Goal: Task Accomplishment & Management: Complete application form

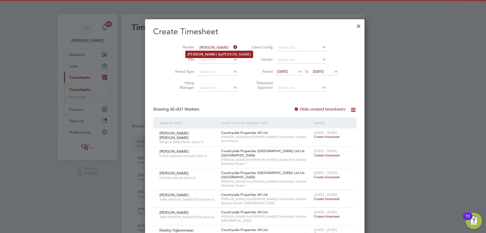
click at [202, 55] on li "[PERSON_NAME] [PERSON_NAME]" at bounding box center [218, 54] width 67 height 7
type input "[PERSON_NAME]"
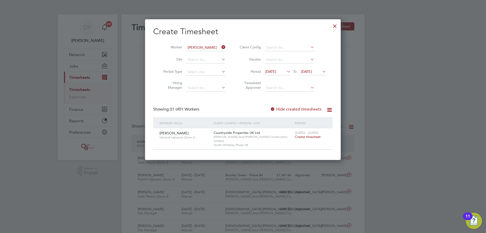
click at [302, 137] on span "Create timesheet" at bounding box center [308, 136] width 26 height 4
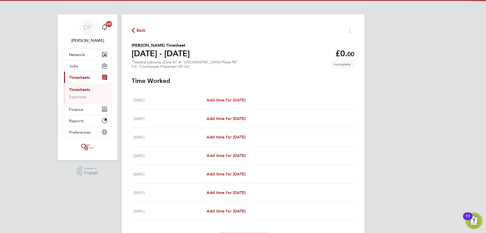
click at [242, 98] on span "Add time for [DATE]" at bounding box center [225, 99] width 39 height 5
select select "30"
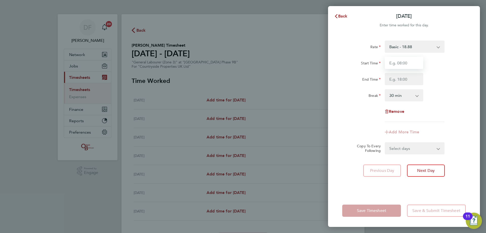
click at [396, 61] on input "Start Time" at bounding box center [404, 63] width 38 height 12
type input "07:30"
click at [441, 100] on div "Break 0 min 15 min 30 min 45 min 60 min 75 min 90 min" at bounding box center [404, 95] width 128 height 12
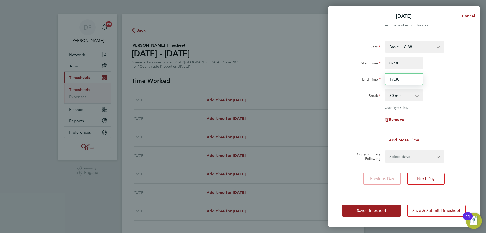
drag, startPoint x: 405, startPoint y: 78, endPoint x: 382, endPoint y: 82, distance: 23.6
click at [382, 82] on div "End Time 17:30" at bounding box center [404, 79] width 128 height 12
click at [440, 87] on div "Rate Basic - 18.88 Start Time 07:30 End Time 18:30 Break 0 min 15 min 30 min 45…" at bounding box center [403, 84] width 123 height 89
click at [407, 96] on select "0 min 15 min 30 min 45 min 60 min 75 min 90 min" at bounding box center [400, 95] width 31 height 11
click at [409, 94] on select "0 min 15 min 30 min 45 min 60 min 75 min 90 min" at bounding box center [400, 95] width 31 height 11
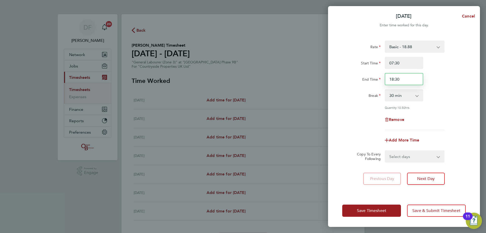
drag, startPoint x: 407, startPoint y: 79, endPoint x: 395, endPoint y: 79, distance: 11.1
click at [395, 79] on input "18:30" at bounding box center [404, 79] width 38 height 12
type input "18:00"
click at [459, 88] on div "Rate Basic - 18.88 Start Time 07:30 End Time 18:00 Break 0 min 15 min 30 min 45…" at bounding box center [403, 84] width 123 height 89
click at [405, 156] on select "Select days Day Weekday (Mon-Fri) Weekend (Sat-Sun) [DATE] [DATE] [DATE] [DATE]…" at bounding box center [411, 156] width 53 height 11
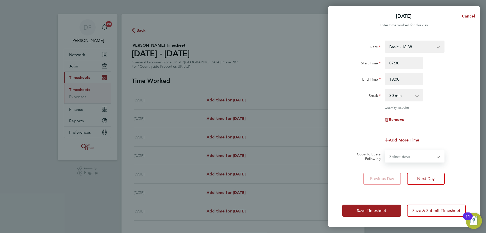
select select "TUE"
click at [385, 151] on select "Select days Day Weekday (Mon-Fri) Weekend (Sat-Sun) [DATE] [DATE] [DATE] [DATE]…" at bounding box center [411, 156] width 53 height 11
select select "[DATE]"
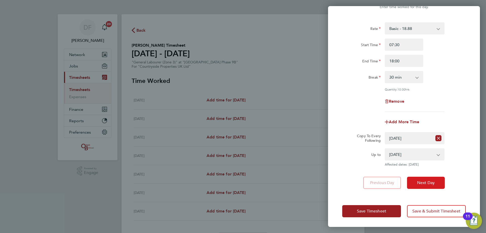
click at [424, 181] on span "Next Day" at bounding box center [425, 182] width 17 height 5
select select "30"
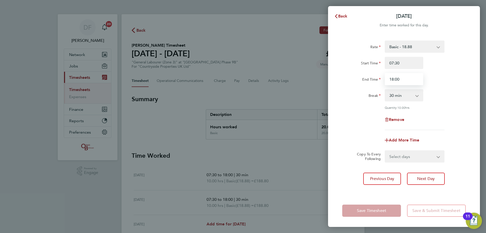
drag, startPoint x: 403, startPoint y: 79, endPoint x: 388, endPoint y: 78, distance: 15.2
click at [388, 78] on input "18:00" at bounding box center [404, 79] width 38 height 12
type input "17:30"
click at [449, 109] on div "Rate Basic - 18.88 Start Time 07:30 End Time 17:30 Break 0 min 15 min 30 min 45…" at bounding box center [403, 84] width 123 height 89
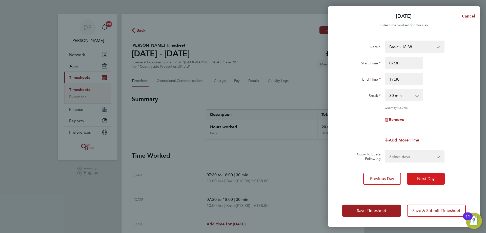
click at [428, 178] on span "Next Day" at bounding box center [425, 178] width 17 height 5
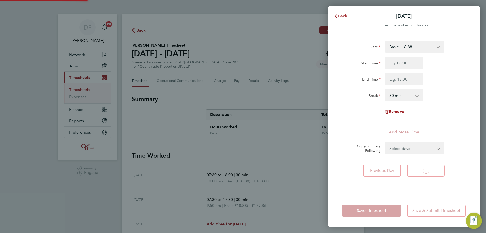
select select "30"
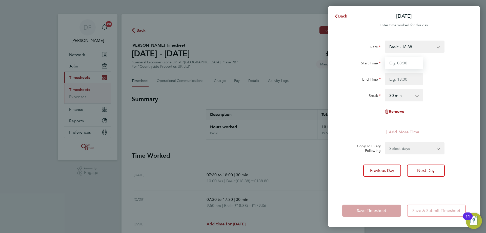
click at [392, 64] on input "Start Time" at bounding box center [404, 63] width 38 height 12
type input "07:30"
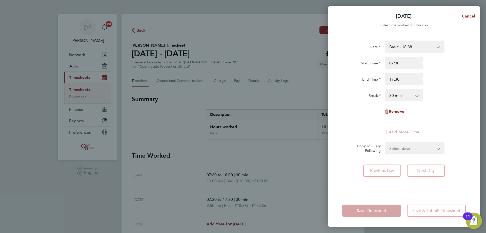
type input "17:30"
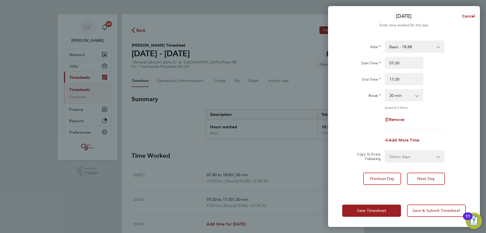
click at [444, 108] on div "Rate Basic - 18.88 Start Time 07:30 End Time 17:30 Break 0 min 15 min 30 min 45…" at bounding box center [403, 84] width 123 height 89
click at [420, 176] on span "Next Day" at bounding box center [425, 178] width 17 height 5
select select "30"
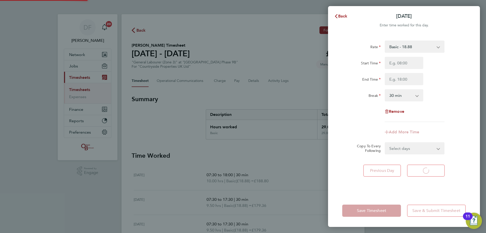
select select "30"
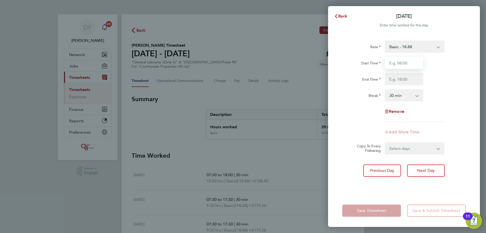
click at [397, 62] on input "Start Time" at bounding box center [404, 63] width 38 height 12
type input "07:30"
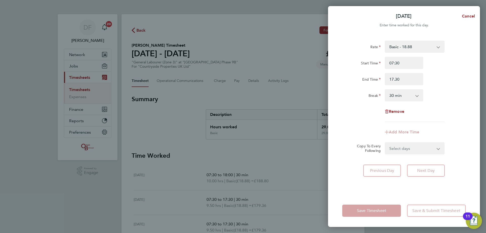
type input "17:30"
click at [438, 98] on div "Break 0 min 15 min 30 min 45 min 60 min 75 min 90 min" at bounding box center [404, 95] width 128 height 12
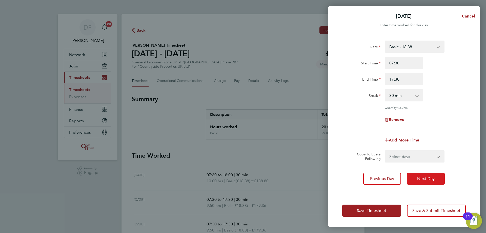
click at [421, 177] on span "Next Day" at bounding box center [425, 178] width 17 height 5
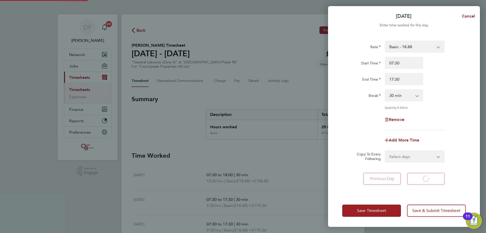
select select "30"
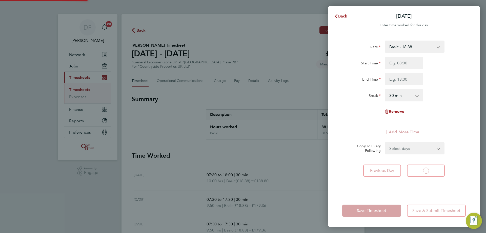
select select "30"
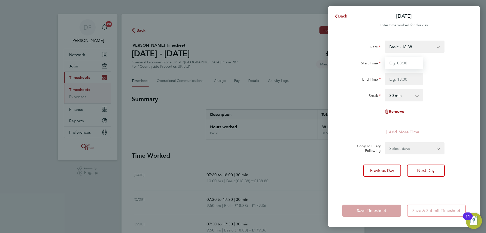
click at [403, 66] on input "Start Time" at bounding box center [404, 63] width 38 height 12
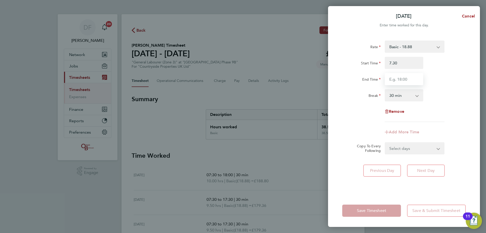
type input "07:30"
type input "17:30"
click at [439, 78] on div "End Time 17:30" at bounding box center [404, 79] width 128 height 12
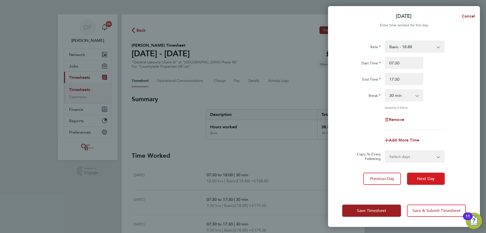
click at [419, 177] on span "Next Day" at bounding box center [425, 178] width 17 height 5
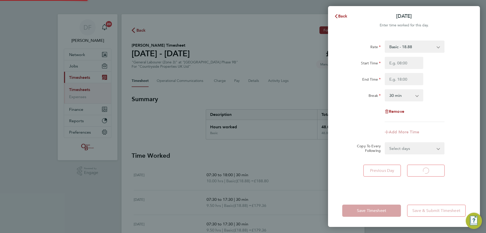
select select "30"
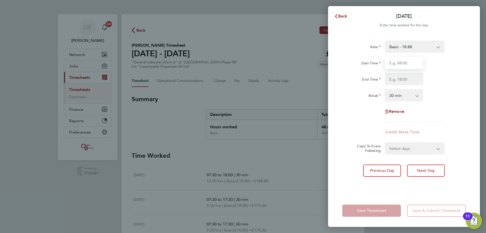
click at [398, 66] on input "Start Time" at bounding box center [404, 63] width 38 height 12
type input "08:00"
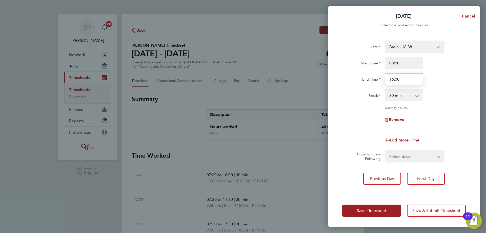
drag, startPoint x: 402, startPoint y: 79, endPoint x: 378, endPoint y: 80, distance: 23.6
click at [378, 80] on div "End Time 16:00" at bounding box center [404, 79] width 128 height 12
drag, startPoint x: 407, startPoint y: 78, endPoint x: 379, endPoint y: 82, distance: 28.2
click at [379, 82] on div "End Time 15:00" at bounding box center [404, 79] width 128 height 12
type input "15:30"
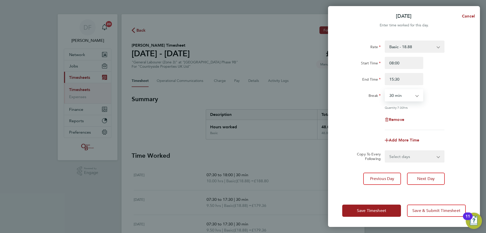
click at [441, 88] on div "Rate Basic - 18.88 Start Time 08:00 End Time 15:30 Break 0 min 15 min 30 min 45…" at bounding box center [403, 84] width 123 height 89
click at [372, 207] on button "Save Timesheet" at bounding box center [371, 210] width 59 height 12
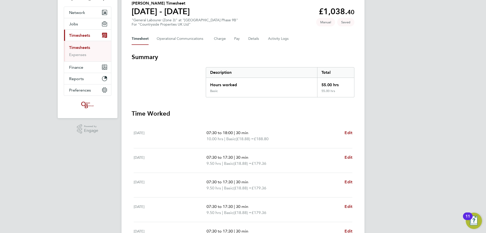
scroll to position [143, 0]
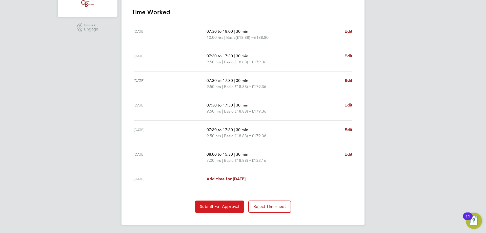
click at [211, 203] on button "Submit For Approval" at bounding box center [219, 206] width 49 height 12
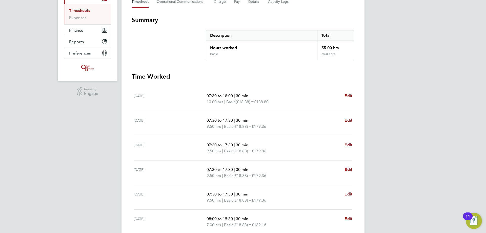
scroll to position [0, 0]
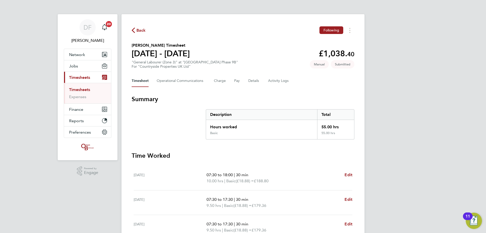
click at [138, 30] on span "Back" at bounding box center [140, 30] width 9 height 6
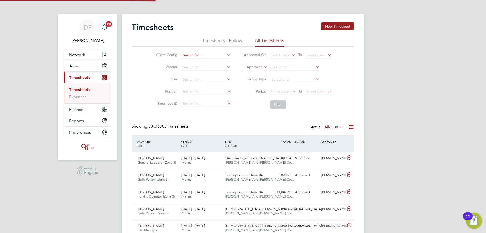
scroll to position [13, 44]
click at [190, 55] on input at bounding box center [206, 55] width 50 height 7
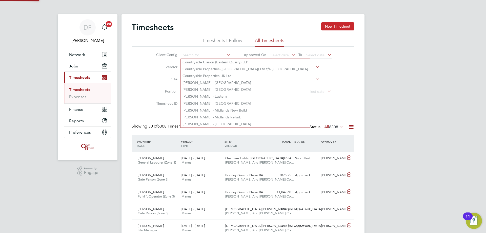
click at [340, 26] on button "New Timesheet" at bounding box center [337, 26] width 33 height 8
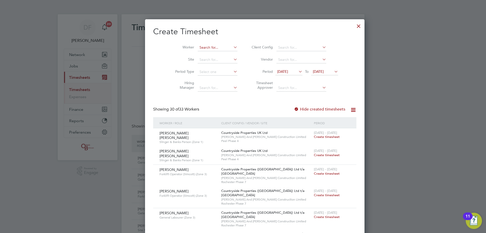
click at [198, 49] on input at bounding box center [218, 47] width 40 height 7
click at [218, 53] on b "Gran" at bounding box center [222, 54] width 8 height 4
type input "[PERSON_NAME]"
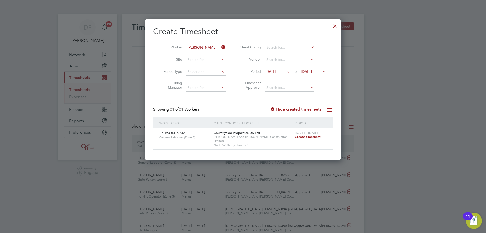
click at [304, 136] on span "Create timesheet" at bounding box center [308, 136] width 26 height 4
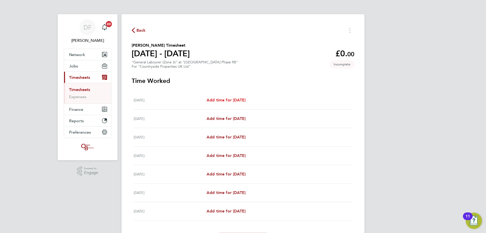
click at [229, 98] on span "Add time for [DATE]" at bounding box center [225, 99] width 39 height 5
select select "30"
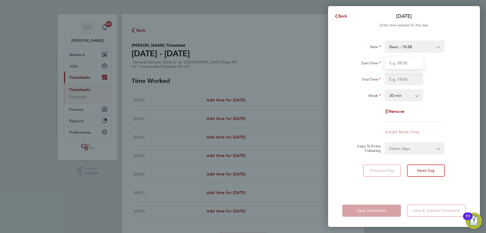
click at [392, 61] on input "Start Time" at bounding box center [404, 63] width 38 height 12
type input "07:30"
type input "17:30"
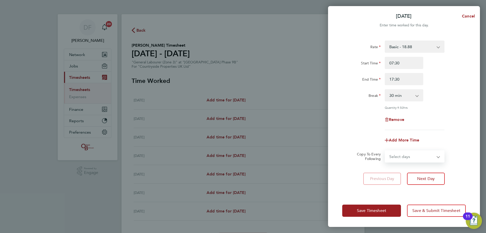
click at [411, 156] on select "Select days Day Weekday (Mon-Fri) Weekend (Sat-Sun) [DATE] [DATE] [DATE] [DATE]…" at bounding box center [411, 156] width 53 height 11
select select "WEEKDAY"
click at [385, 151] on select "Select days Day Weekday (Mon-Fri) Weekend (Sat-Sun) [DATE] [DATE] [DATE] [DATE]…" at bounding box center [411, 156] width 53 height 11
select select "[DATE]"
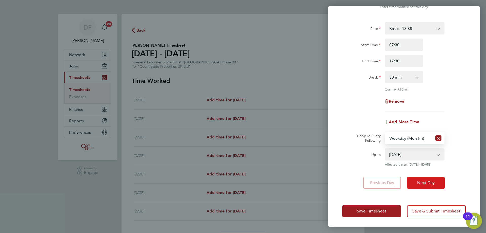
click at [421, 182] on span "Next Day" at bounding box center [425, 182] width 17 height 5
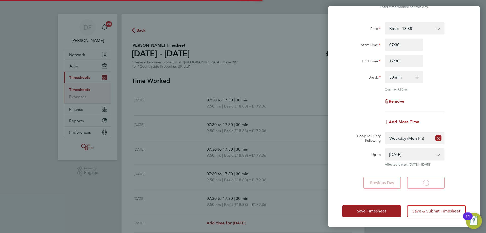
select select "30"
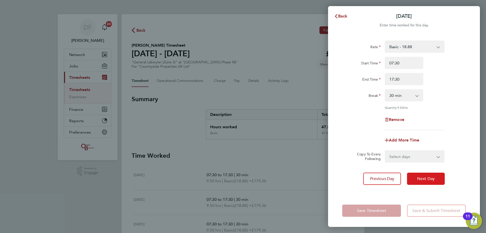
click at [422, 177] on span "Next Day" at bounding box center [425, 178] width 17 height 5
select select "30"
click at [422, 177] on span "Next Day" at bounding box center [425, 178] width 17 height 5
select select "30"
click at [422, 177] on span "Next Day" at bounding box center [425, 178] width 17 height 5
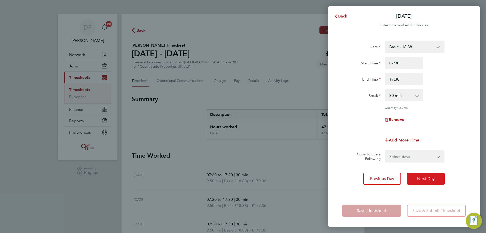
select select "30"
click at [422, 177] on span "Next Day" at bounding box center [425, 178] width 17 height 5
select select "30"
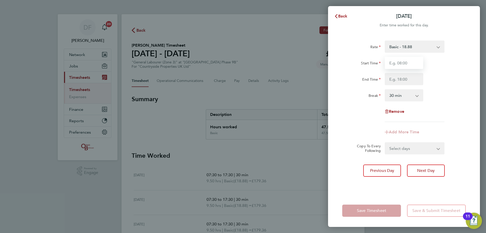
click at [402, 65] on input "Start Time" at bounding box center [404, 63] width 38 height 12
type input "07:30"
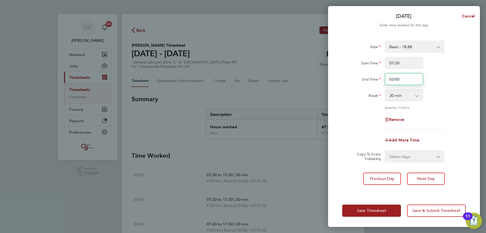
drag, startPoint x: 403, startPoint y: 76, endPoint x: 387, endPoint y: 79, distance: 15.4
click at [387, 79] on input "03:00" at bounding box center [404, 79] width 38 height 12
drag, startPoint x: 399, startPoint y: 80, endPoint x: 383, endPoint y: 79, distance: 16.0
click at [383, 79] on div "15:00" at bounding box center [404, 79] width 43 height 12
type input "14:00"
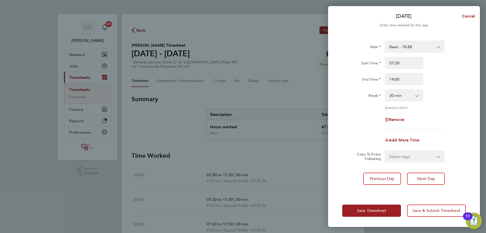
click at [444, 109] on div "Rate Basic - 18.88 Start Time 07:30 End Time 14:00 Break 0 min 15 min 30 min 45…" at bounding box center [403, 84] width 123 height 89
click at [374, 210] on span "Save Timesheet" at bounding box center [371, 210] width 29 height 5
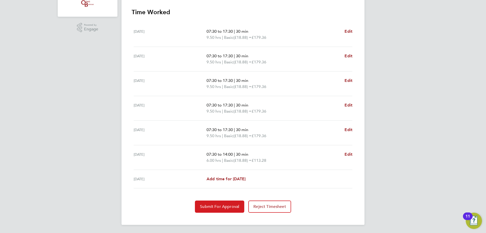
click at [220, 205] on span "Submit For Approval" at bounding box center [219, 206] width 39 height 5
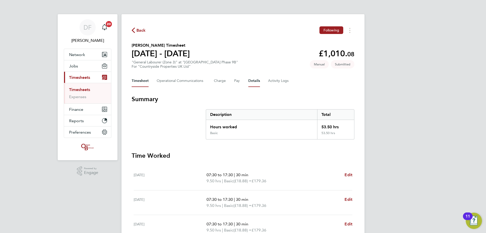
click at [248, 81] on button "Details" at bounding box center [254, 81] width 12 height 12
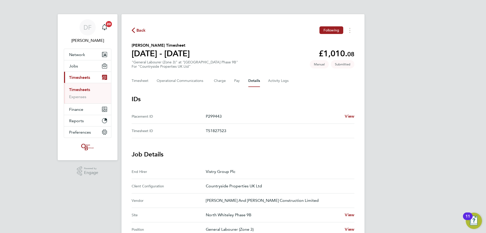
click at [143, 29] on span "Back" at bounding box center [140, 30] width 9 height 6
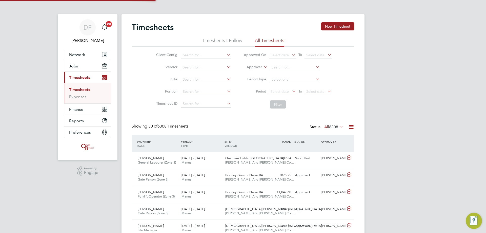
scroll to position [13, 44]
click at [337, 28] on button "New Timesheet" at bounding box center [337, 26] width 33 height 8
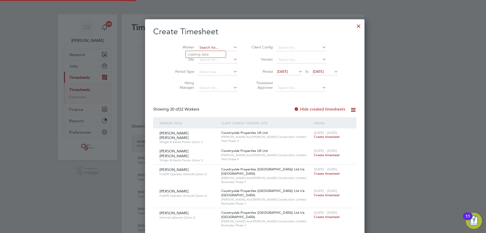
click at [199, 47] on input at bounding box center [218, 47] width 40 height 7
click at [218, 52] on b "[PERSON_NAME]" at bounding box center [232, 54] width 29 height 4
type input "[PERSON_NAME]"
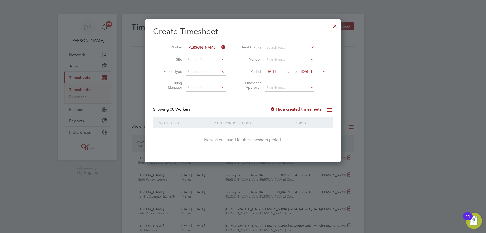
click at [285, 74] on icon at bounding box center [285, 71] width 0 height 7
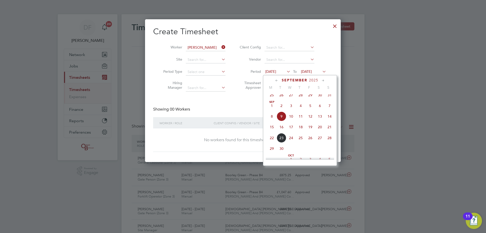
click at [271, 131] on span "15" at bounding box center [272, 127] width 10 height 10
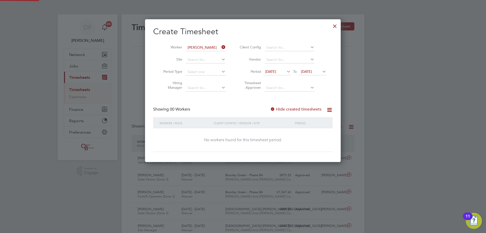
click at [312, 70] on span "[DATE]" at bounding box center [306, 71] width 11 height 5
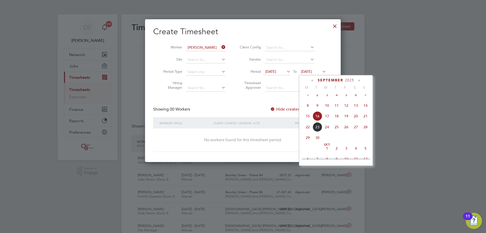
click at [367, 120] on span "21" at bounding box center [366, 116] width 10 height 10
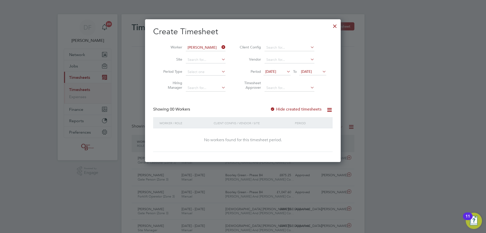
click at [293, 107] on label "Hide created timesheets" at bounding box center [295, 109] width 51 height 5
click at [289, 109] on label "Hide created timesheets" at bounding box center [295, 109] width 51 height 5
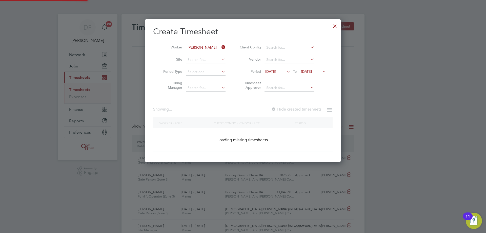
click at [289, 109] on label "Hide created timesheets" at bounding box center [296, 109] width 50 height 5
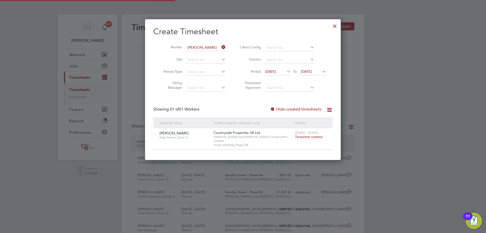
click at [289, 109] on label "Hide created timesheets" at bounding box center [295, 109] width 51 height 5
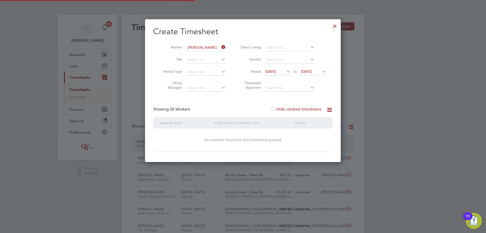
click at [289, 109] on label "Hide created timesheets" at bounding box center [295, 109] width 51 height 5
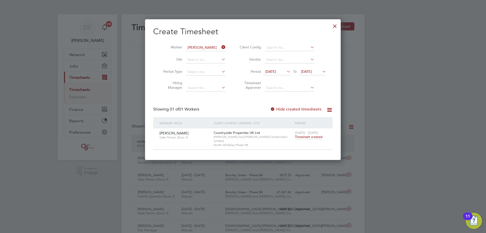
click at [307, 137] on span "Timesheet created" at bounding box center [309, 136] width 28 height 5
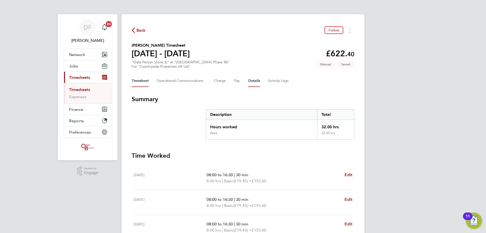
click at [250, 79] on button "Details" at bounding box center [254, 81] width 12 height 12
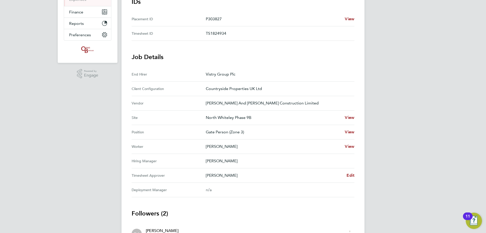
scroll to position [101, 0]
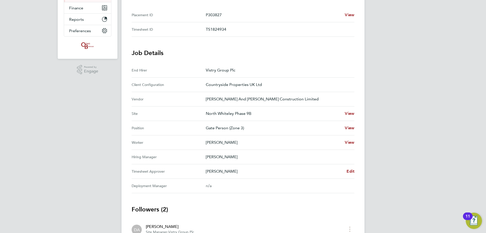
click at [387, 91] on div "DF [PERSON_NAME] Notifications 20 Applications: Network Team Members Businesses…" at bounding box center [243, 95] width 486 height 393
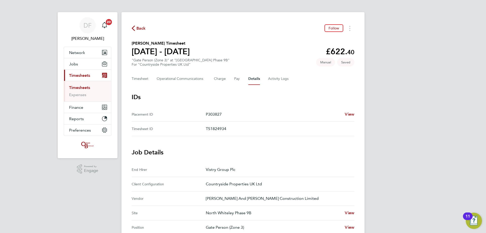
scroll to position [0, 0]
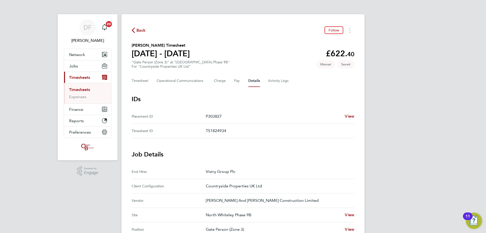
click at [282, 91] on div "Back Follow [PERSON_NAME] Timesheet [DATE] - [DATE] £622. 40 "Gate Person (Zone…" at bounding box center [242, 199] width 243 height 371
drag, startPoint x: 181, startPoint y: 56, endPoint x: 202, endPoint y: 57, distance: 20.5
click at [202, 57] on section "[PERSON_NAME] Timesheet [DATE] - [DATE] £622. 40 "Gate Person (Zone 3)" at "[GE…" at bounding box center [243, 55] width 223 height 26
click at [138, 79] on button "Timesheet" at bounding box center [140, 81] width 17 height 12
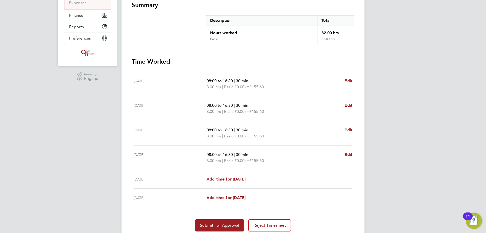
scroll to position [113, 0]
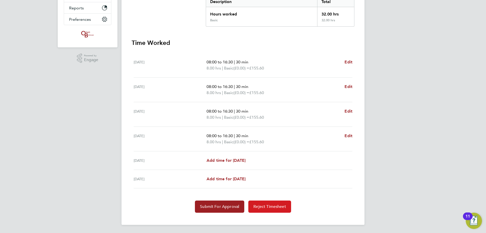
click at [270, 210] on button "Reject Timesheet" at bounding box center [269, 206] width 43 height 12
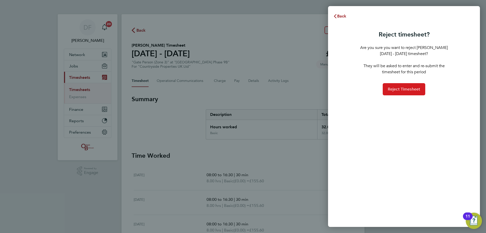
click at [401, 90] on span "Reject Timesheet" at bounding box center [404, 89] width 33 height 5
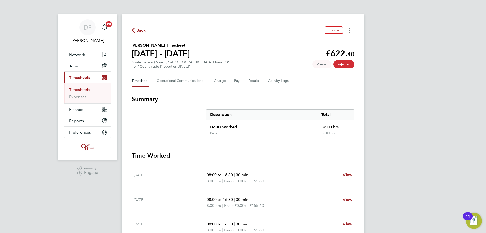
click at [353, 29] on button "Timesheets Menu" at bounding box center [349, 30] width 9 height 8
click at [279, 119] on div "Description" at bounding box center [261, 114] width 111 height 10
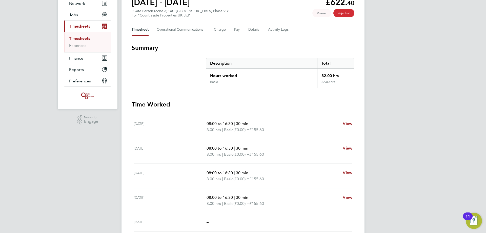
scroll to position [88, 0]
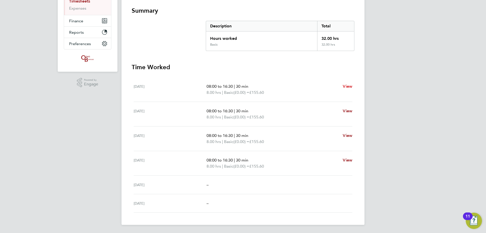
click at [348, 84] on span "View" at bounding box center [348, 86] width 10 height 5
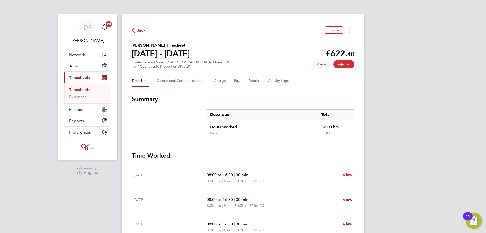
select select "30"
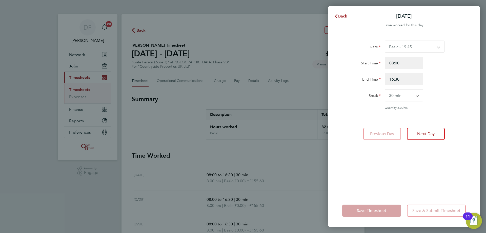
click at [404, 47] on select "Basic - 19.45" at bounding box center [411, 47] width 53 height 12
click at [392, 132] on app-form-button "Previous Day" at bounding box center [383, 134] width 41 height 12
click at [341, 19] on button "Back" at bounding box center [341, 16] width 24 height 10
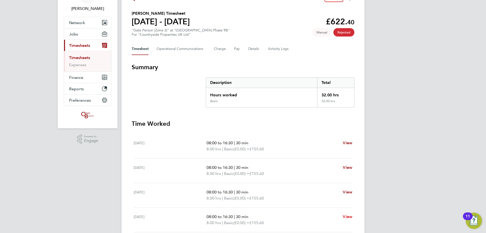
scroll to position [88, 0]
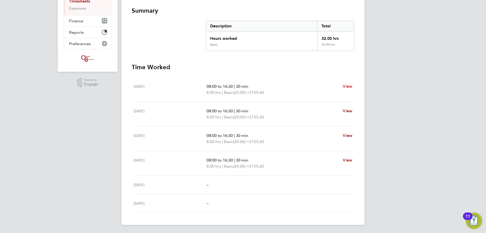
click at [346, 87] on span "View" at bounding box center [348, 86] width 10 height 5
select select "30"
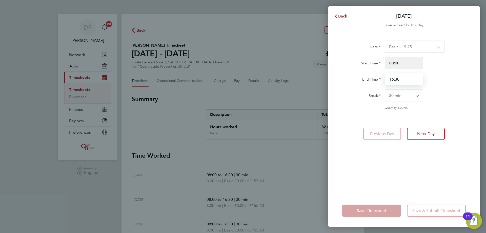
drag, startPoint x: 402, startPoint y: 79, endPoint x: 391, endPoint y: 79, distance: 10.9
click at [391, 79] on input "16:30" at bounding box center [404, 79] width 38 height 12
click at [392, 79] on input "16:30" at bounding box center [404, 79] width 38 height 12
drag, startPoint x: 393, startPoint y: 79, endPoint x: 383, endPoint y: 79, distance: 9.9
click at [384, 79] on div "16:30" at bounding box center [404, 79] width 43 height 12
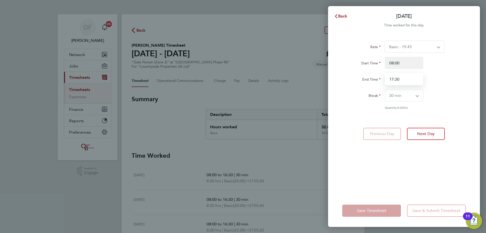
type input "17:30"
click at [447, 108] on div "Quantity: 8.00 hrs" at bounding box center [404, 107] width 128 height 4
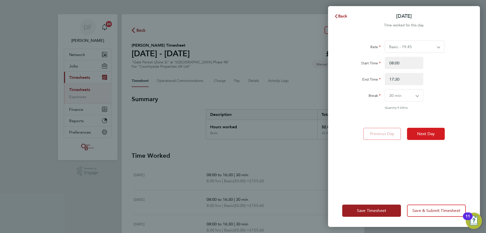
click at [428, 134] on span "Next Day" at bounding box center [425, 133] width 17 height 5
click at [422, 133] on span "Next Day" at bounding box center [425, 133] width 17 height 5
click at [429, 129] on button "Next Day" at bounding box center [426, 134] width 38 height 12
click at [374, 210] on span "Save Timesheet" at bounding box center [371, 210] width 29 height 5
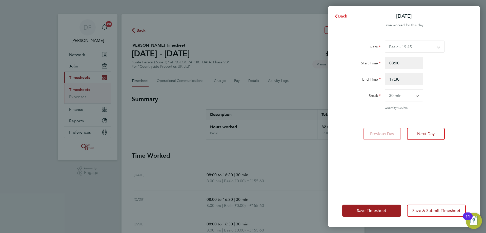
click at [335, 20] on button "Back" at bounding box center [341, 16] width 24 height 10
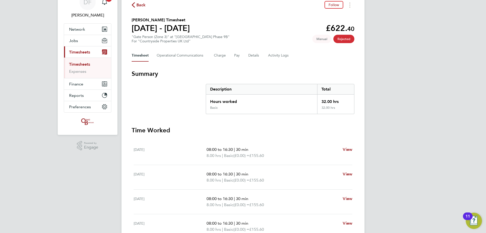
scroll to position [76, 0]
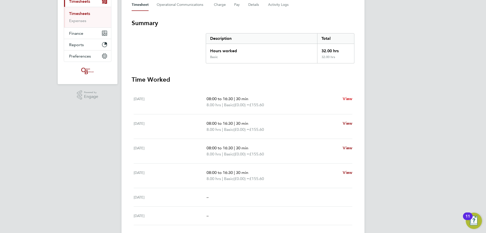
click at [350, 96] on link "View" at bounding box center [348, 99] width 10 height 6
select select "30"
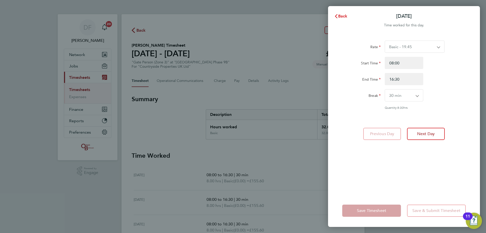
click at [345, 16] on span "Back" at bounding box center [342, 16] width 9 height 5
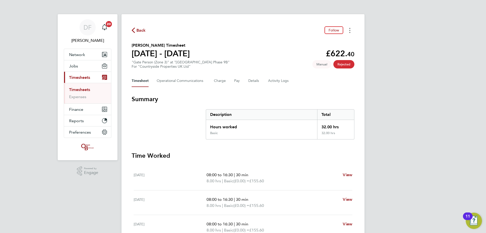
click at [350, 30] on circle "Timesheets Menu" at bounding box center [349, 30] width 1 height 1
click at [312, 85] on div "Timesheet Operational Communications Charge Pay Details Activity Logs" at bounding box center [243, 81] width 223 height 12
click at [338, 63] on span "Rejected" at bounding box center [343, 64] width 21 height 8
click at [345, 64] on span "Rejected" at bounding box center [343, 64] width 21 height 8
drag, startPoint x: 347, startPoint y: 64, endPoint x: 351, endPoint y: 65, distance: 4.1
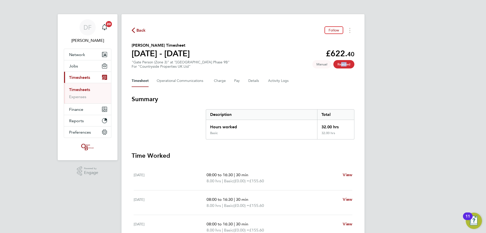
click at [351, 65] on span "Rejected" at bounding box center [343, 64] width 21 height 8
click at [347, 64] on span "Rejected" at bounding box center [343, 64] width 21 height 8
click at [340, 63] on span "Rejected" at bounding box center [343, 64] width 21 height 8
click at [145, 32] on span "Back" at bounding box center [140, 30] width 9 height 6
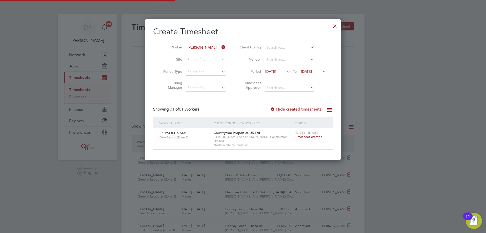
scroll to position [13, 44]
click at [303, 138] on span "Timesheet created" at bounding box center [309, 136] width 28 height 5
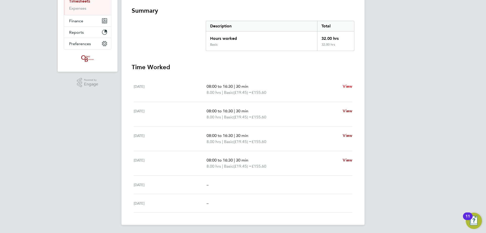
click at [350, 83] on link "View" at bounding box center [348, 86] width 10 height 6
select select "30"
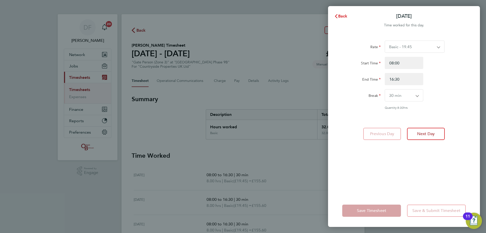
click at [345, 12] on button "Back" at bounding box center [341, 16] width 24 height 10
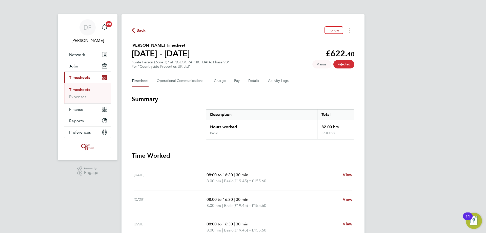
click at [140, 32] on span "Back" at bounding box center [140, 30] width 9 height 6
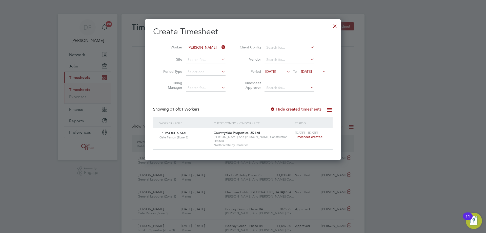
click at [333, 27] on div at bounding box center [334, 24] width 9 height 9
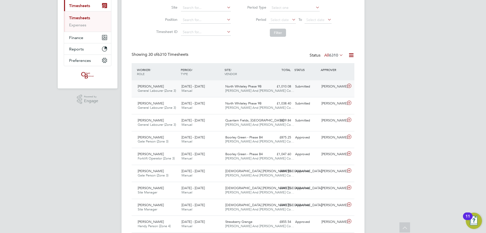
click at [349, 85] on icon at bounding box center [349, 86] width 6 height 4
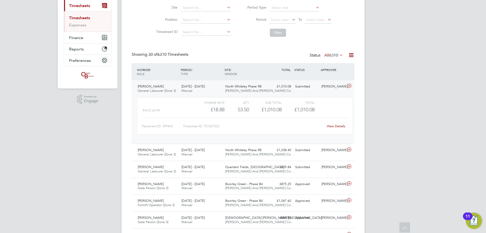
click at [333, 125] on link "View Details" at bounding box center [336, 126] width 18 height 4
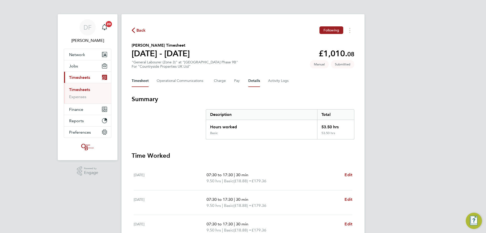
click at [254, 81] on button "Details" at bounding box center [254, 81] width 12 height 12
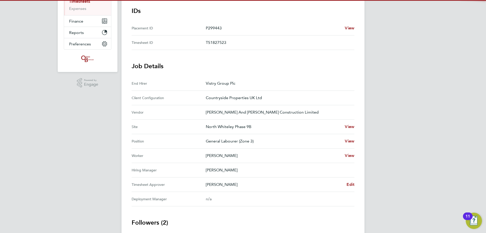
scroll to position [101, 0]
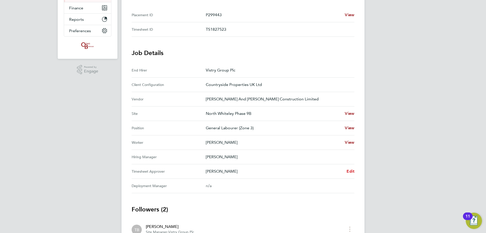
click at [349, 171] on span "Edit" at bounding box center [350, 170] width 8 height 5
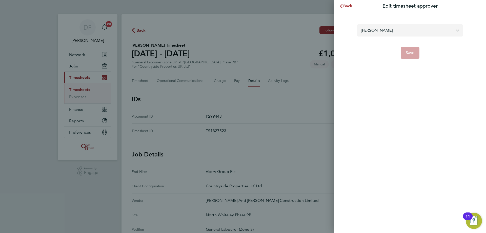
click at [380, 31] on input "[PERSON_NAME]" at bounding box center [410, 30] width 106 height 12
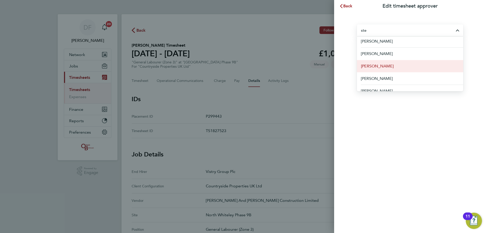
scroll to position [101, 0]
click at [379, 65] on span "[PERSON_NAME]" at bounding box center [377, 65] width 33 height 6
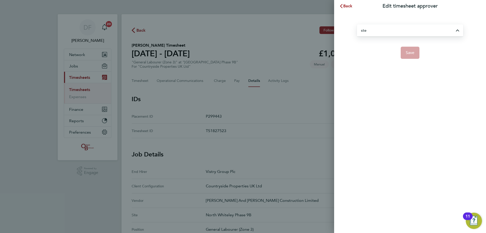
type input "[PERSON_NAME]"
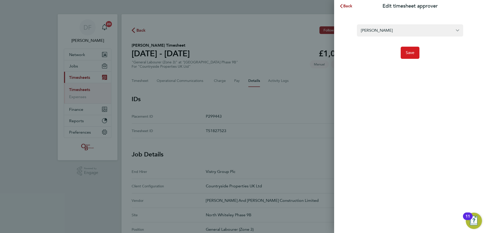
click at [409, 52] on span "Save" at bounding box center [410, 52] width 9 height 5
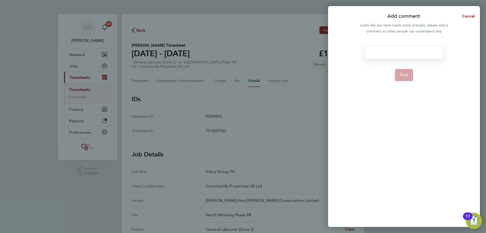
click at [407, 55] on div at bounding box center [404, 53] width 78 height 12
click at [407, 84] on span "Post" at bounding box center [404, 86] width 8 height 5
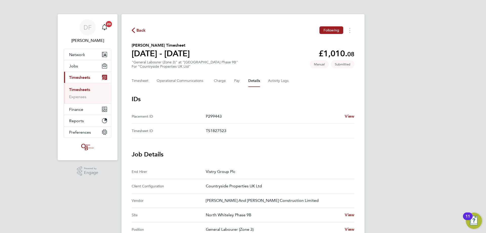
click at [137, 31] on span "Back" at bounding box center [140, 30] width 9 height 6
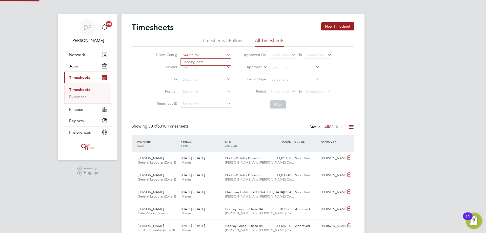
click at [200, 53] on input at bounding box center [206, 55] width 50 height 7
click at [330, 28] on button "New Timesheet" at bounding box center [337, 26] width 33 height 8
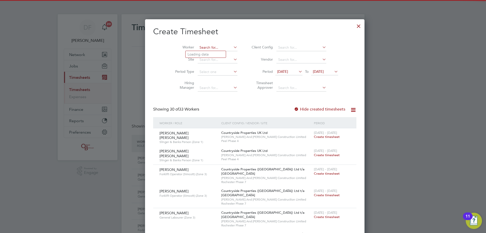
click at [198, 50] on input at bounding box center [218, 47] width 40 height 7
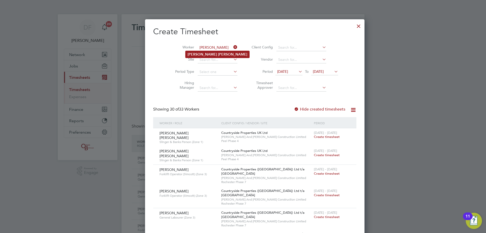
click at [218, 53] on b "Burton" at bounding box center [232, 54] width 29 height 4
type input "[PERSON_NAME]"
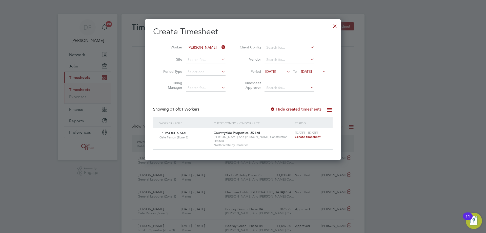
click at [307, 136] on span "Create timesheet" at bounding box center [308, 136] width 26 height 4
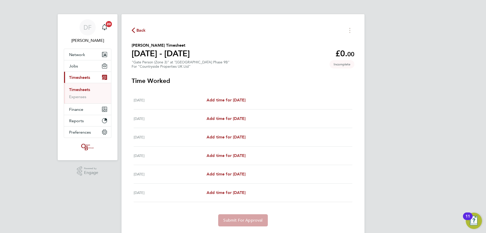
scroll to position [14, 0]
